Goal: Communication & Community: Share content

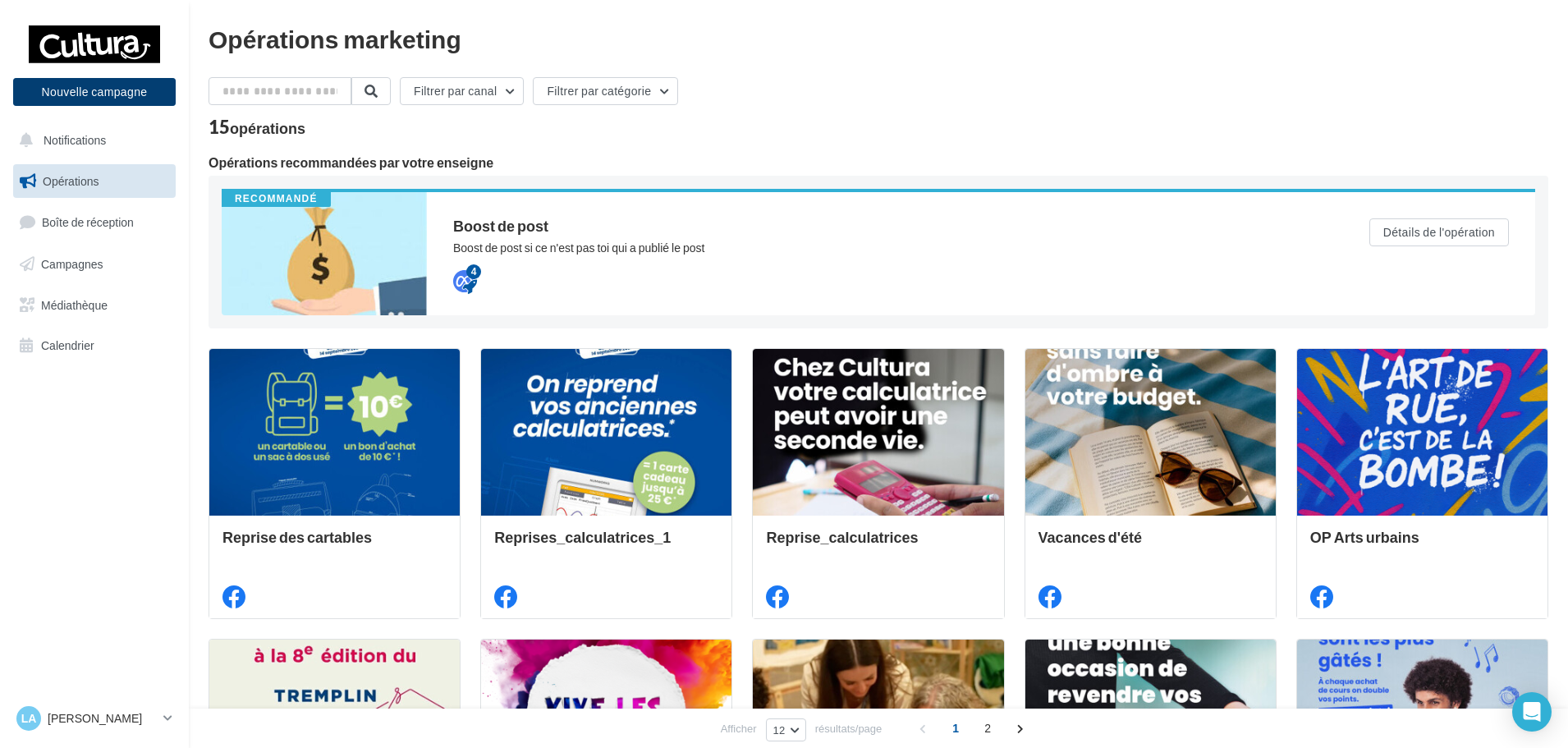
click at [160, 96] on button "Nouvelle campagne" at bounding box center [95, 92] width 163 height 28
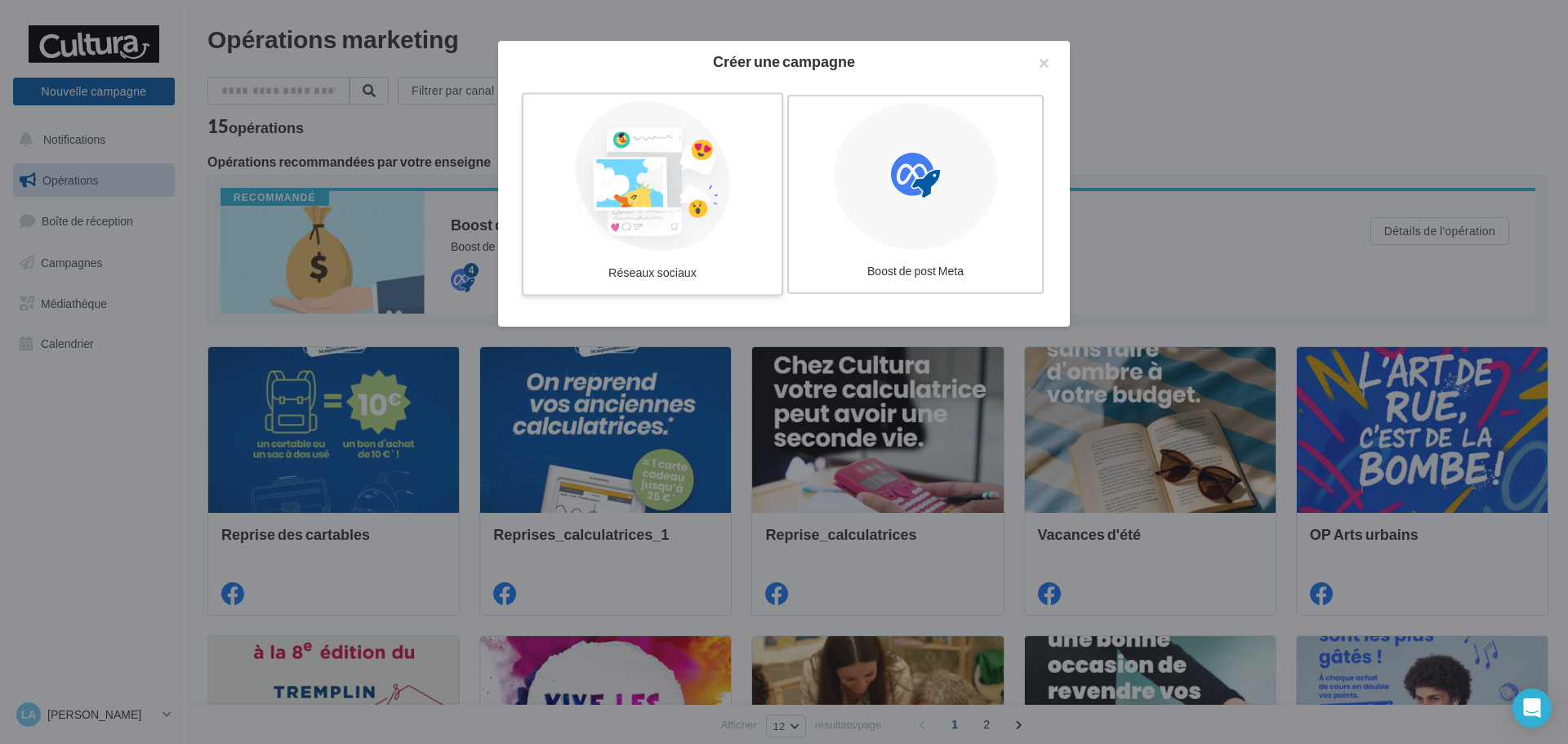
click at [695, 173] on div at bounding box center [652, 177] width 245 height 150
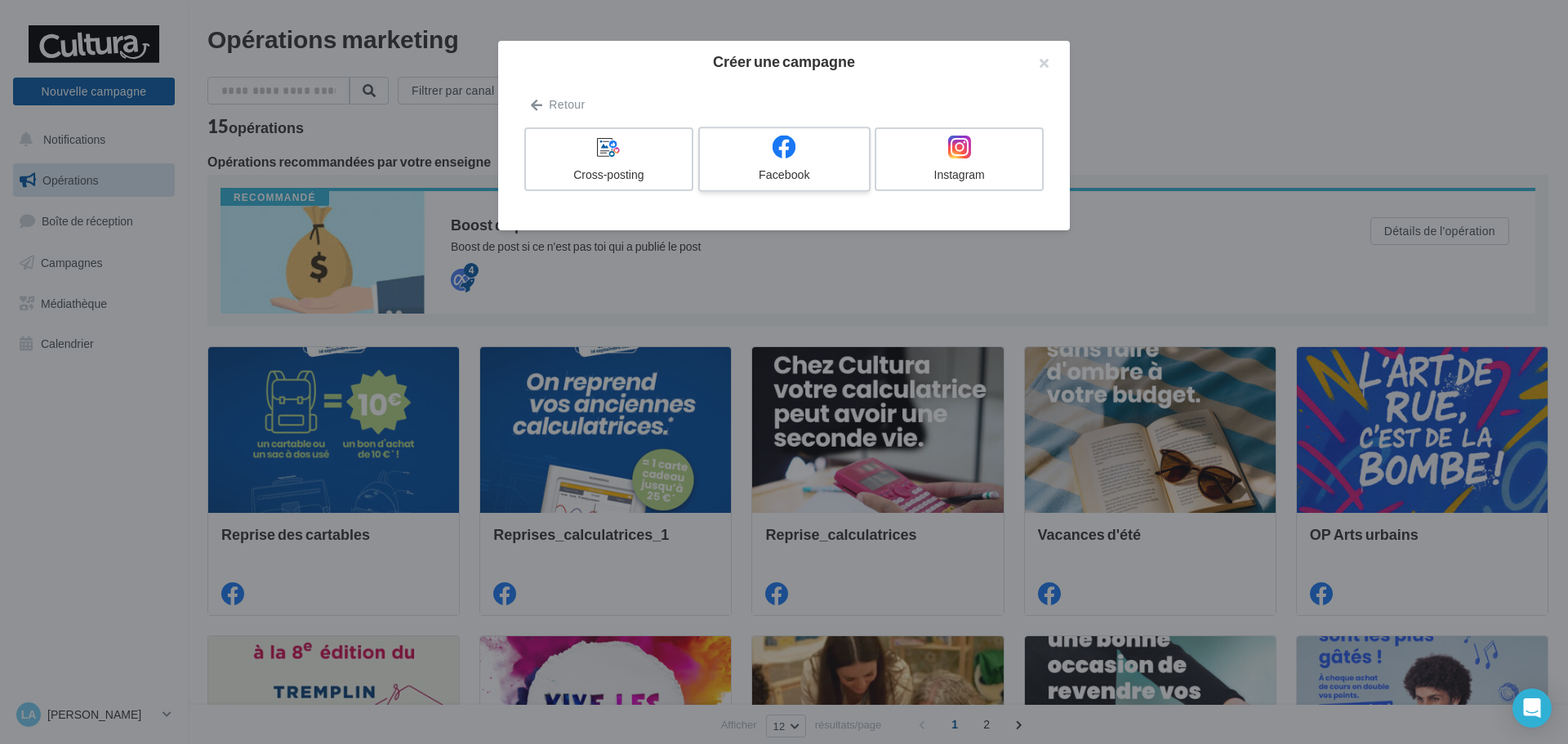
click at [802, 178] on div "Facebook" at bounding box center [784, 174] width 155 height 16
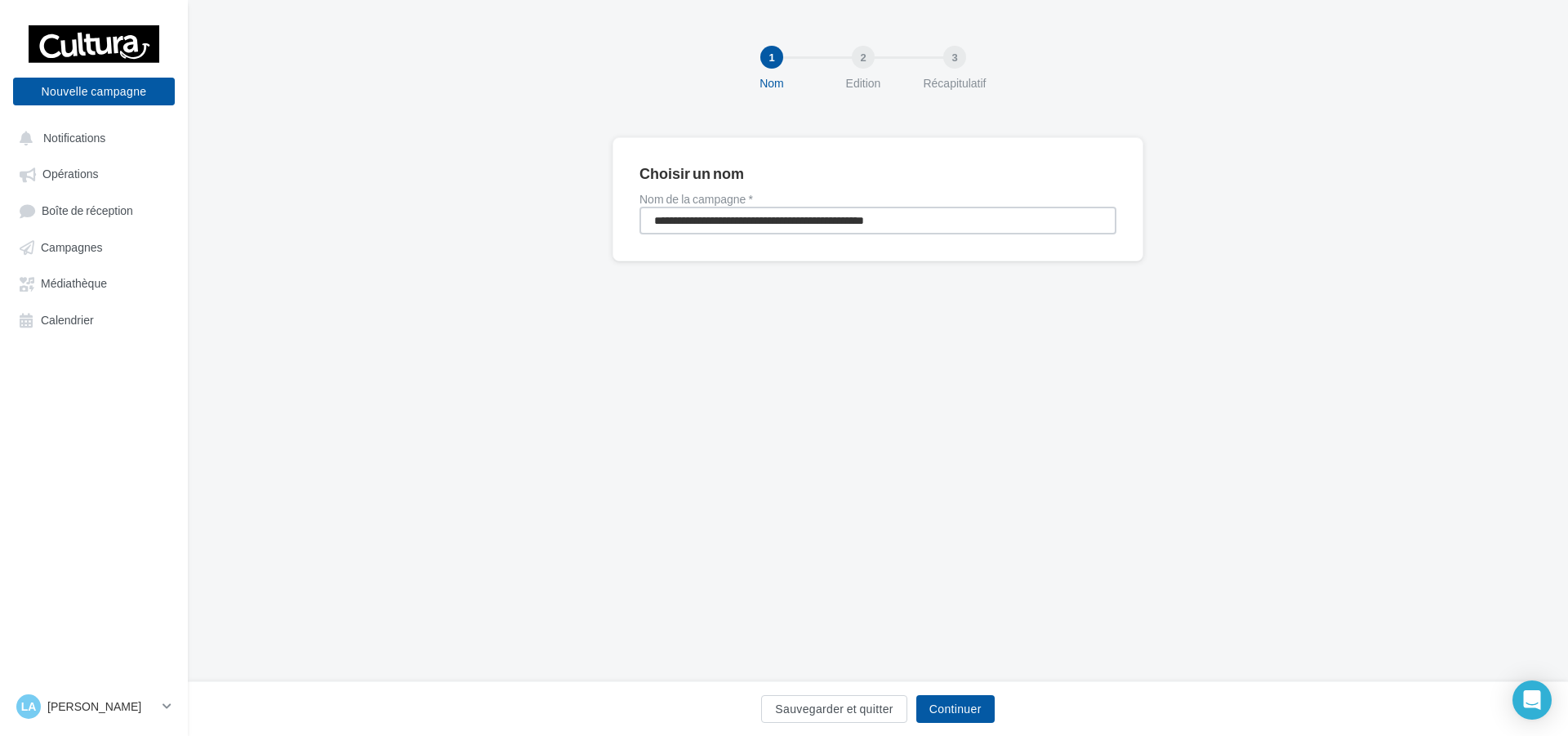
click at [776, 220] on input "**********" at bounding box center [878, 221] width 477 height 28
type input "**********"
click at [958, 697] on button "Continuer" at bounding box center [955, 710] width 78 height 28
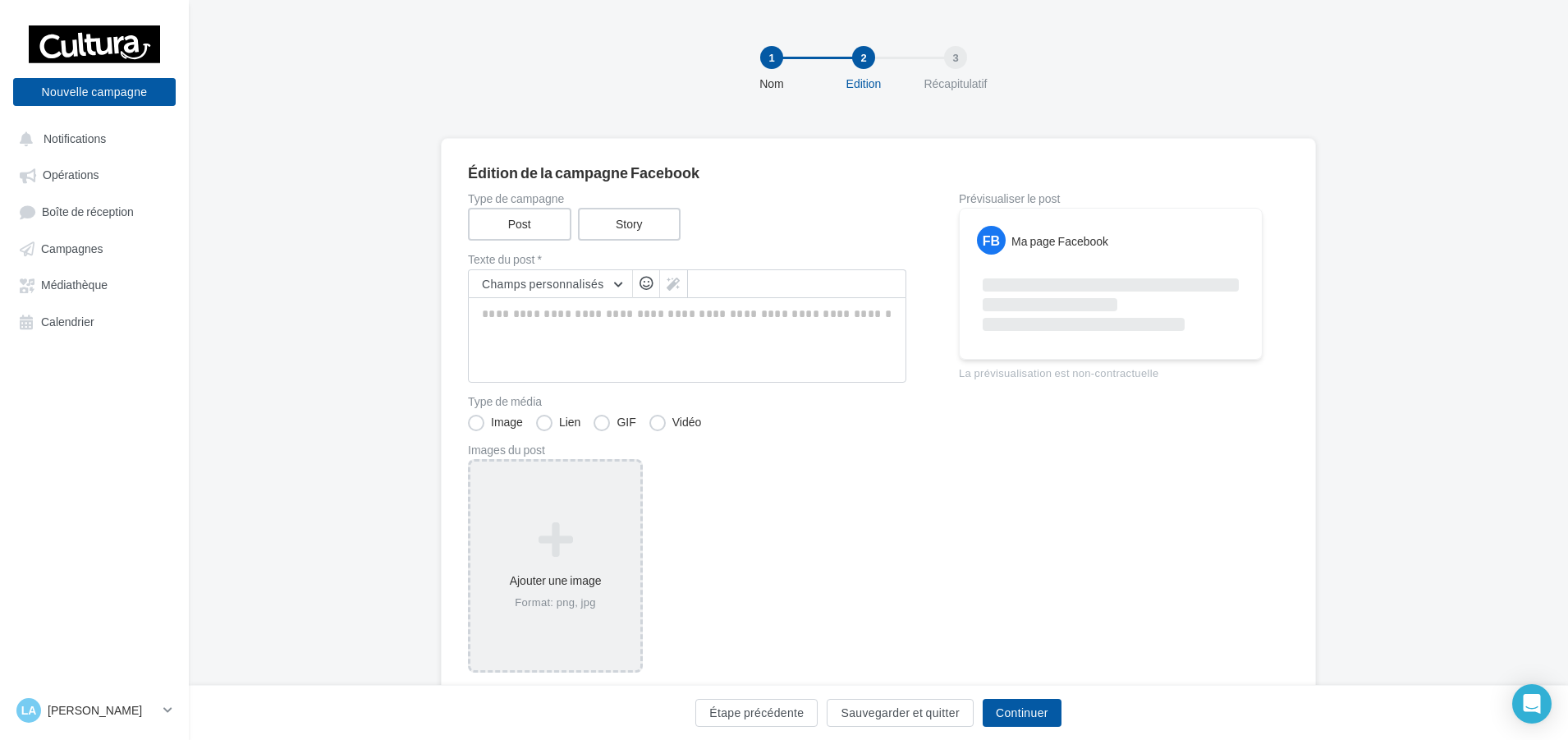
click at [584, 550] on icon at bounding box center [555, 540] width 157 height 40
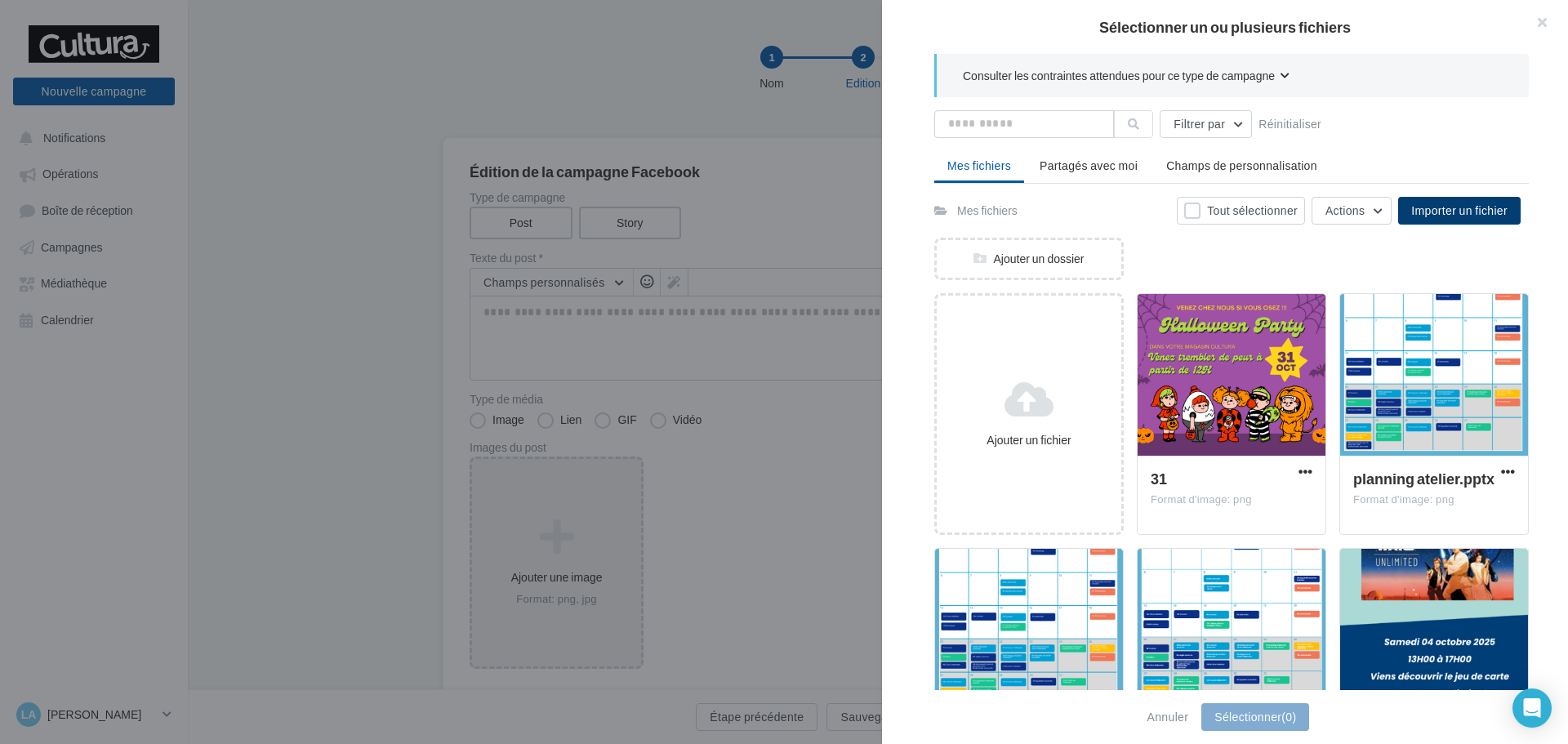
click at [1439, 219] on button "Importer un fichier" at bounding box center [1459, 211] width 122 height 28
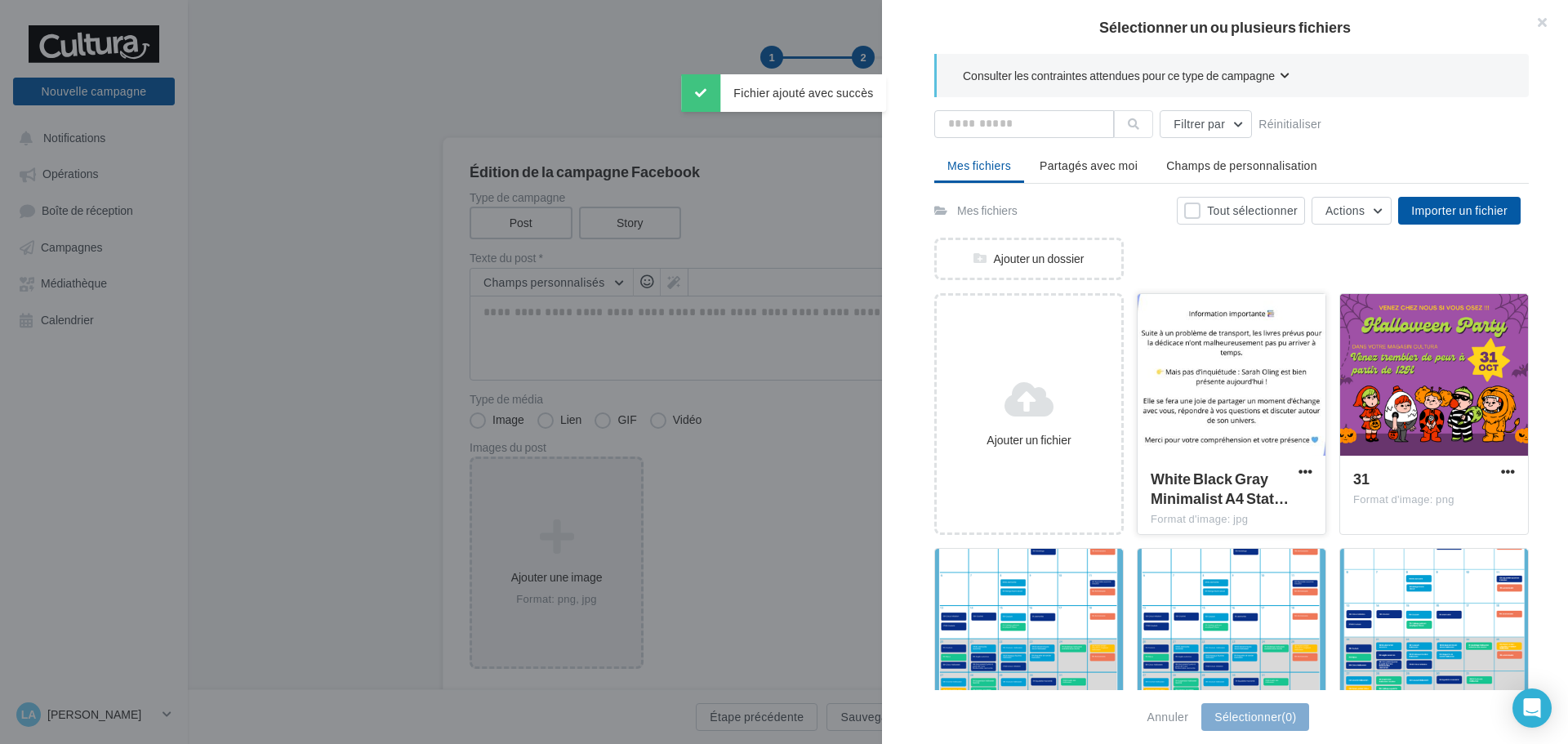
click at [1214, 375] on div at bounding box center [1231, 376] width 188 height 164
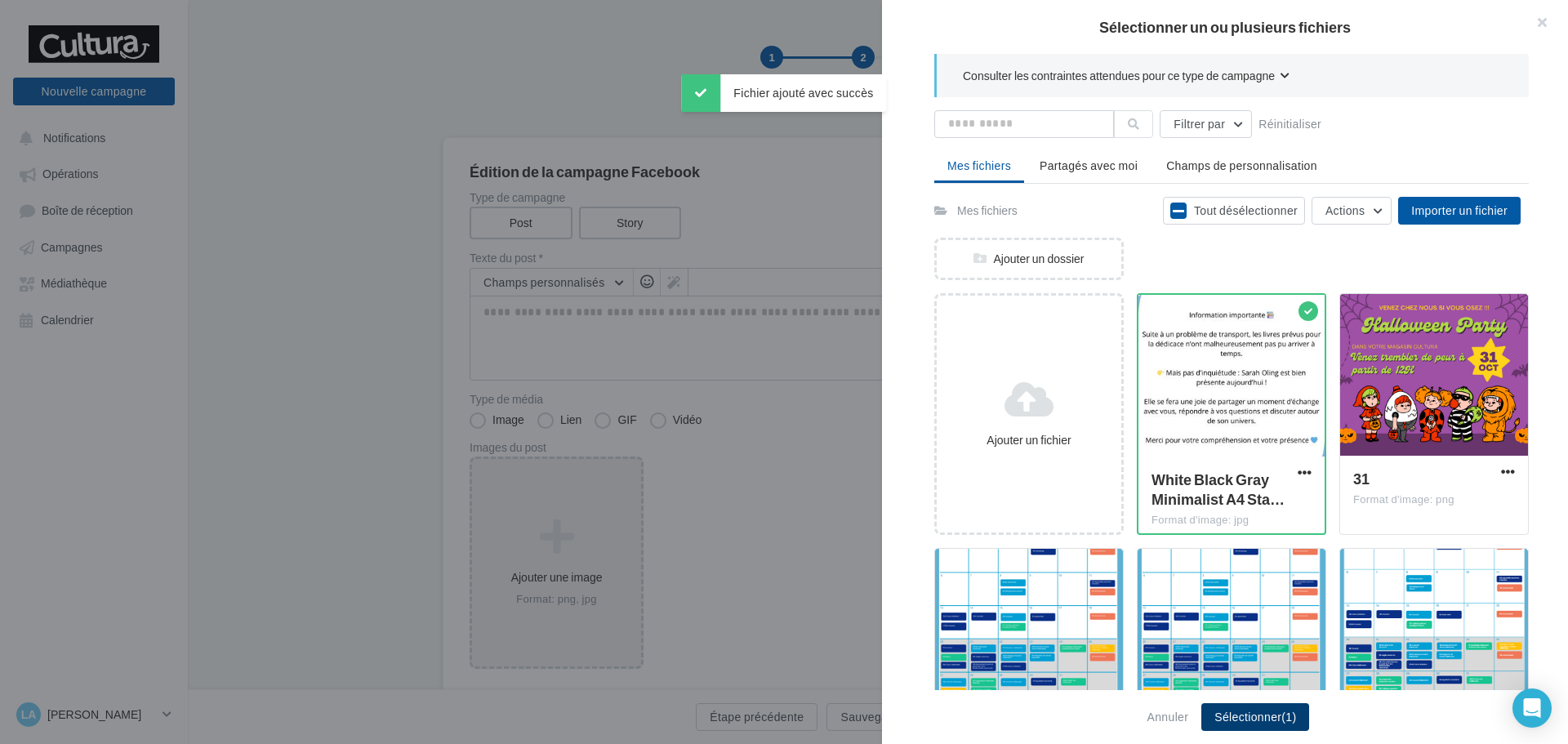
click at [1252, 714] on button "Sélectionner (1)" at bounding box center [1255, 718] width 108 height 28
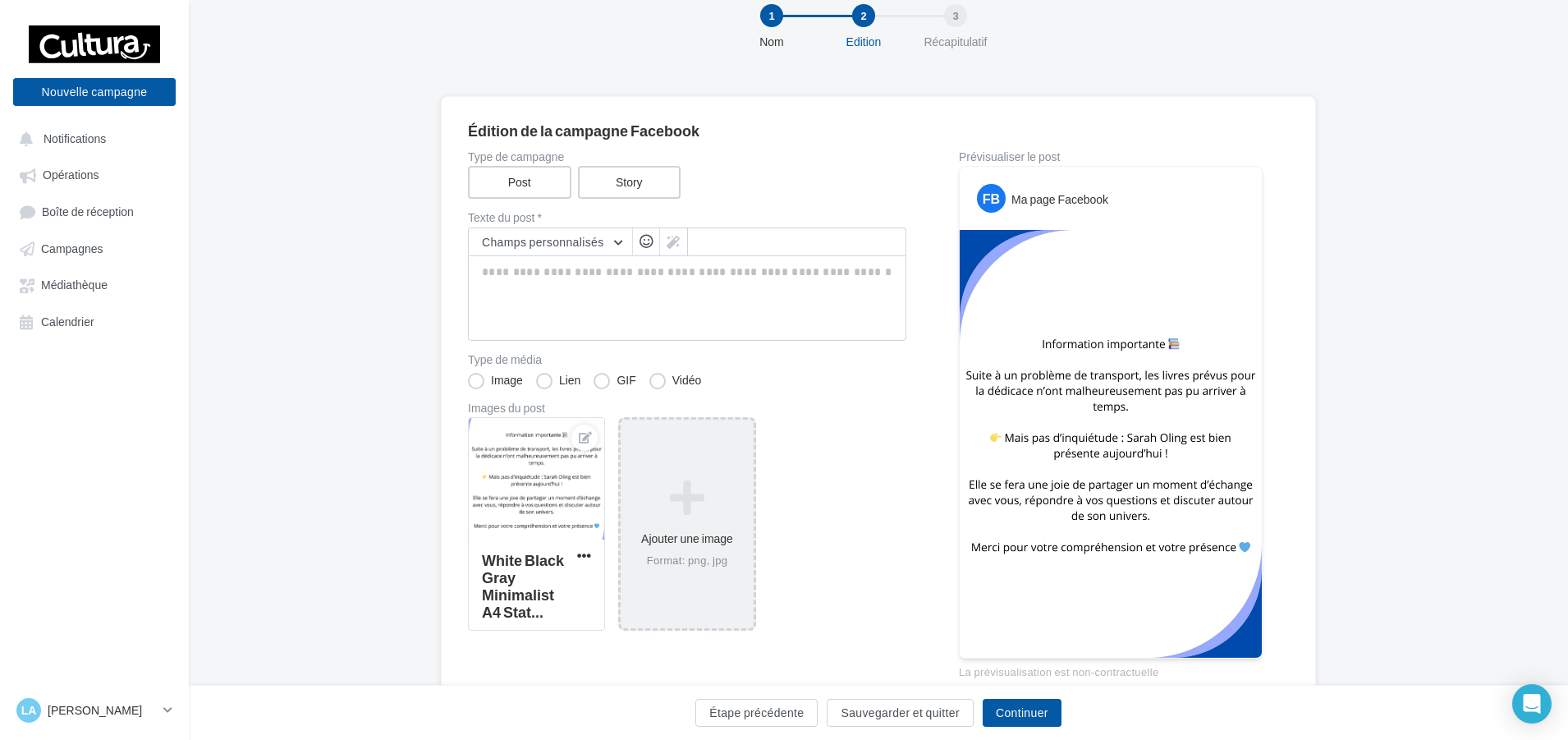
scroll to position [82, 0]
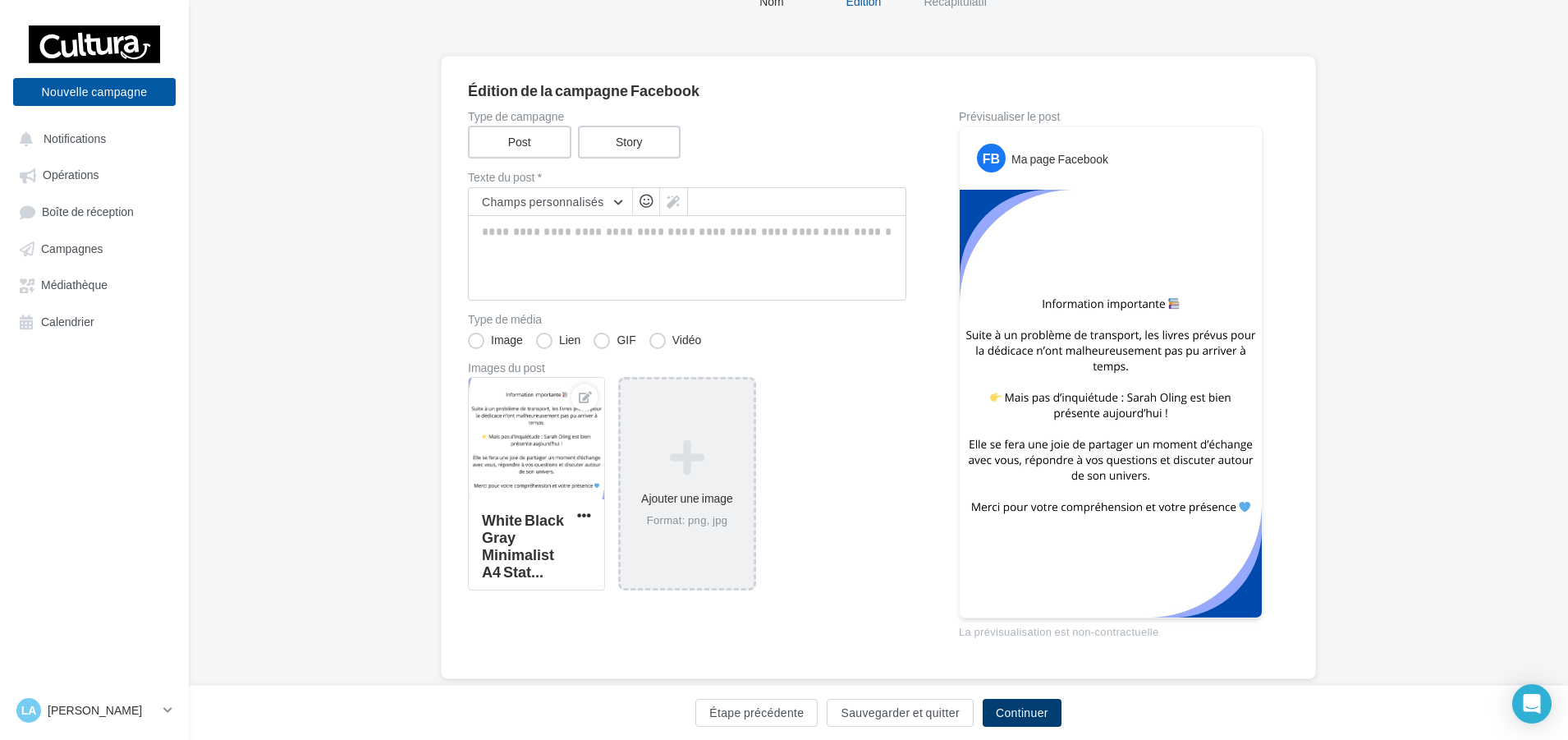
click at [1000, 705] on button "Continuer" at bounding box center [1021, 714] width 78 height 28
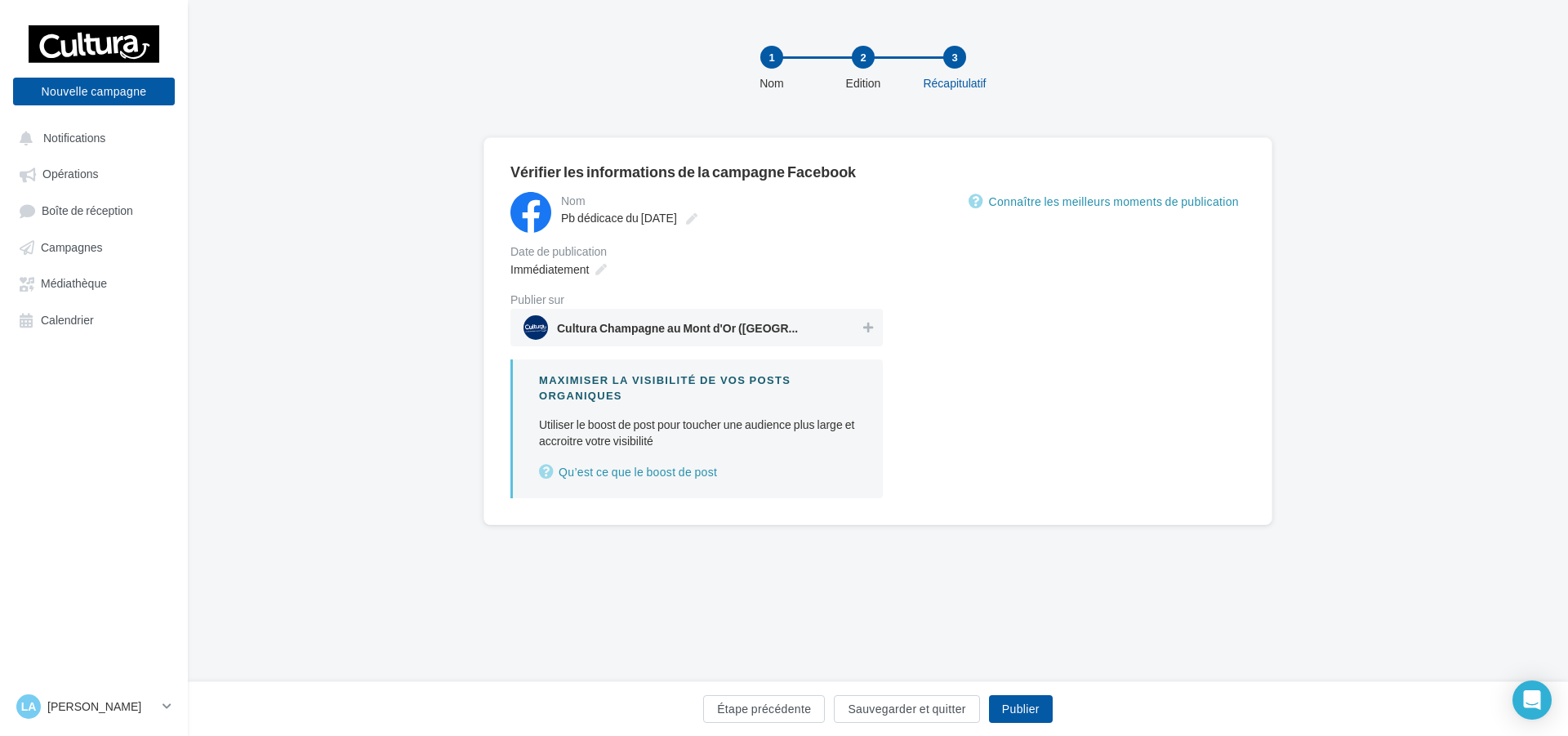
click at [826, 344] on div "Cultura Champagne au Mont d'Or (Champagne-au-Mont-d'Or)" at bounding box center [697, 328] width 372 height 38
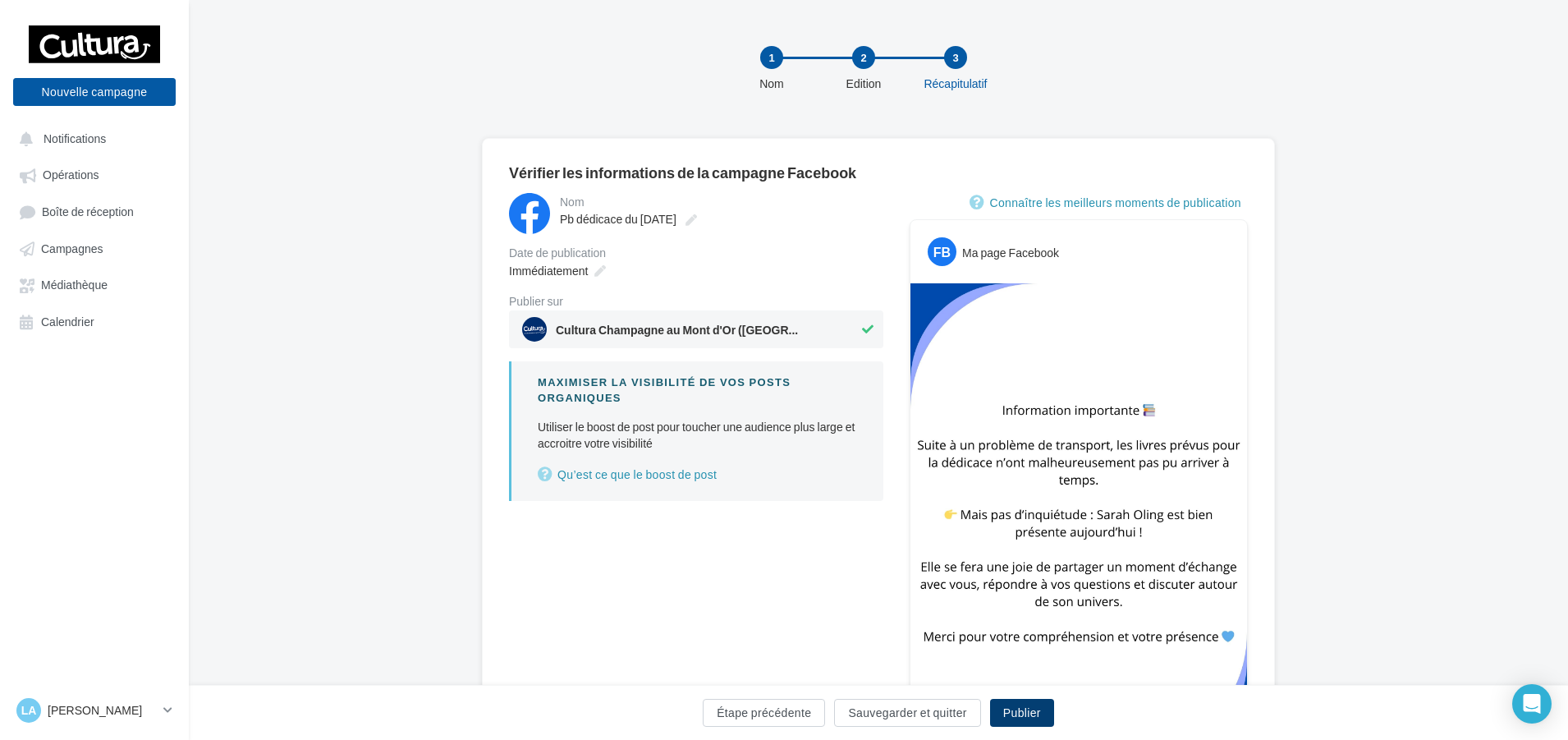
click at [1048, 719] on button "Publier" at bounding box center [1022, 714] width 64 height 28
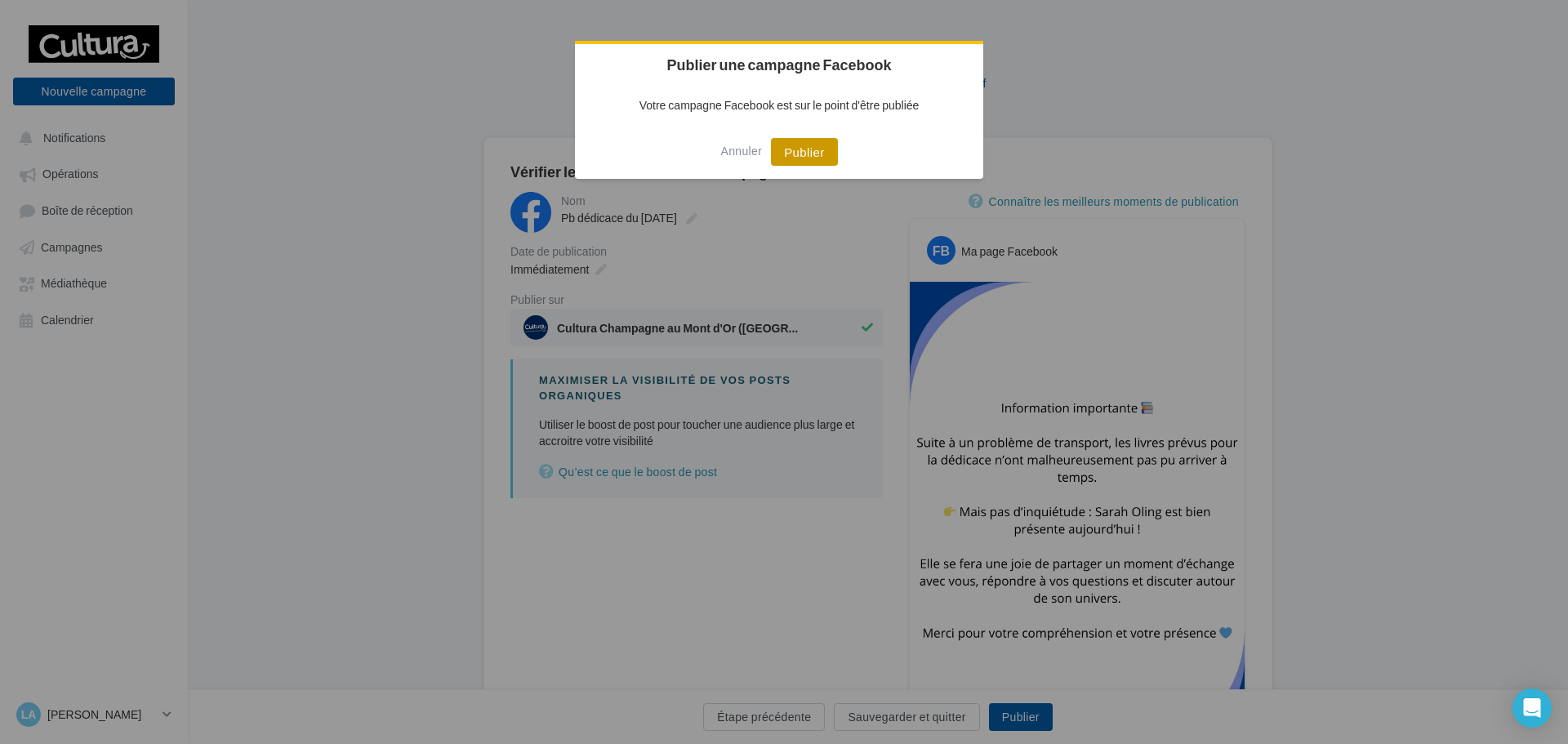
click at [828, 153] on button "Publier" at bounding box center [804, 152] width 66 height 28
